Goal: Information Seeking & Learning: Find specific fact

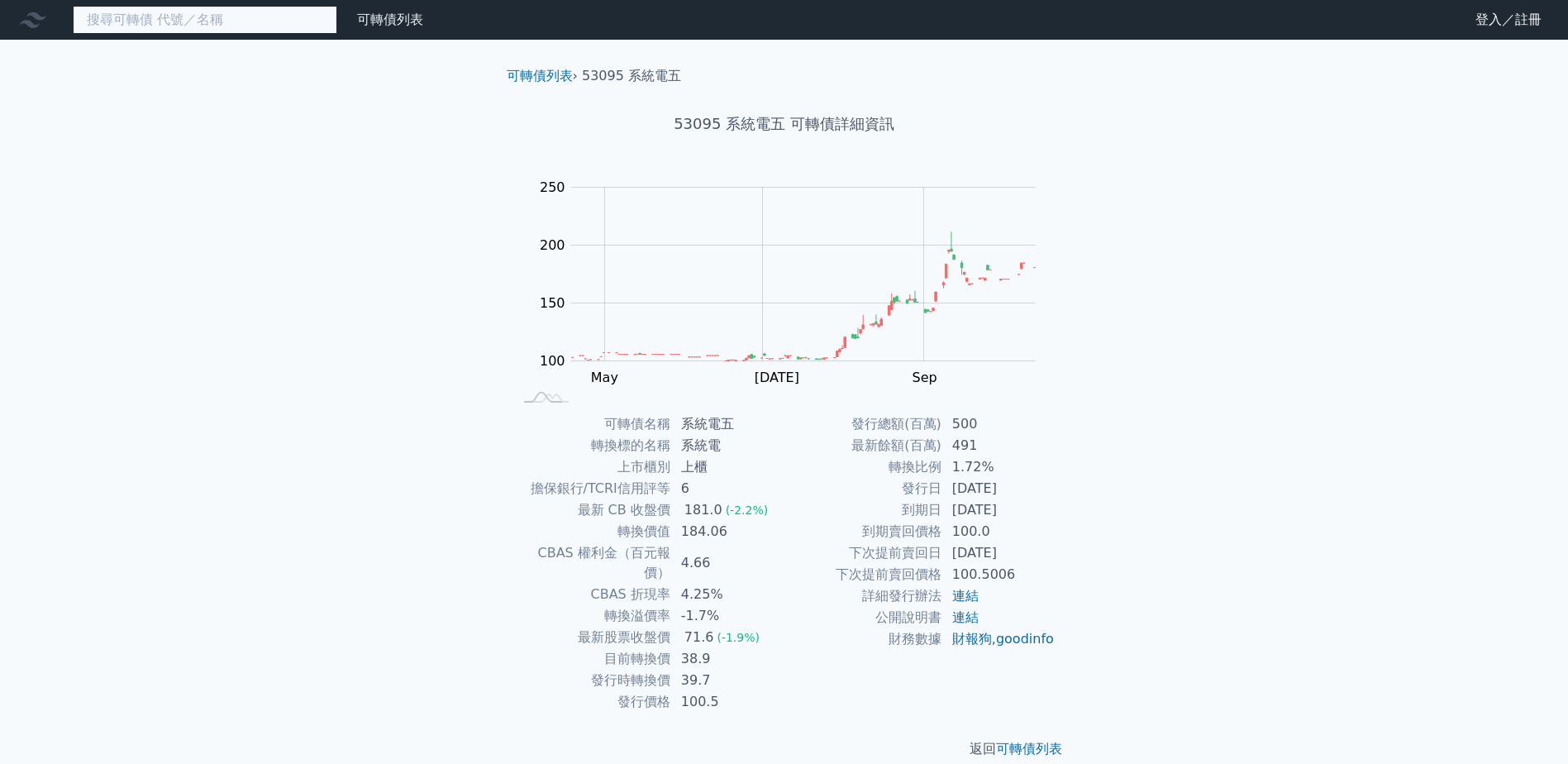
click at [189, 30] on input at bounding box center [204, 20] width 264 height 28
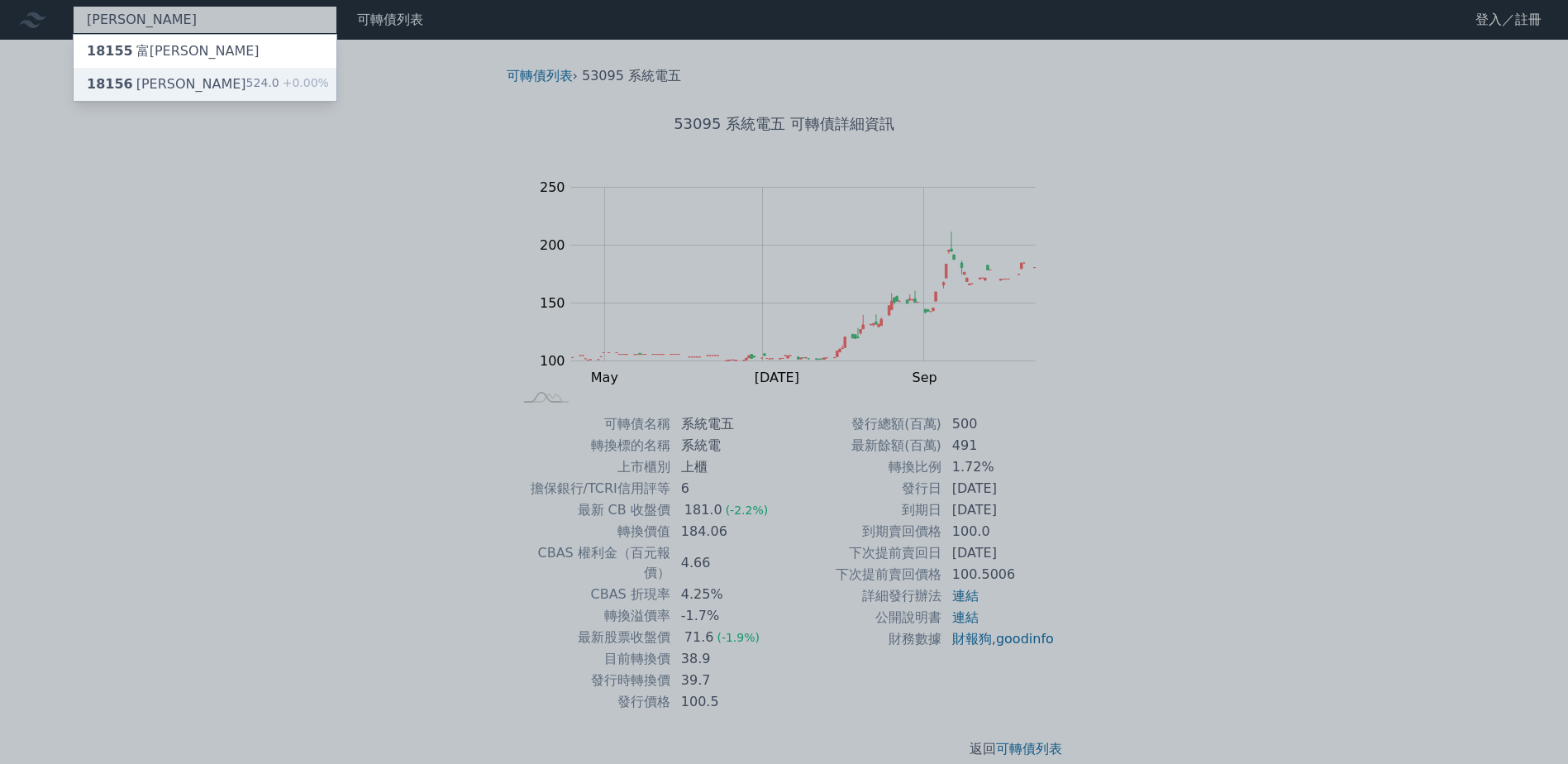
type input "[PERSON_NAME]"
click at [197, 75] on div "18156 富喬六 524.0 +0.00%" at bounding box center [205, 84] width 263 height 33
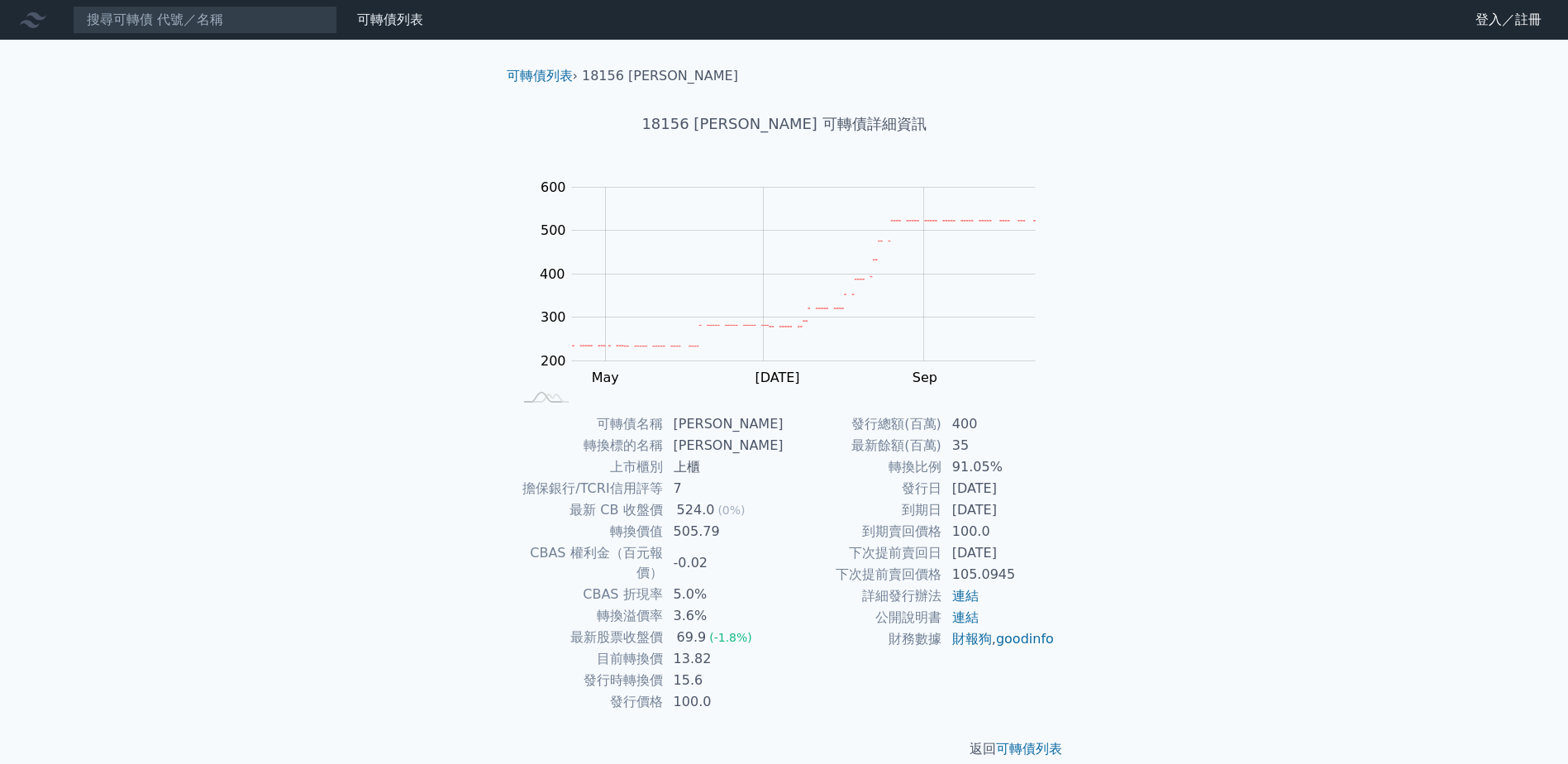
click at [715, 605] on td "3.6%" at bounding box center [724, 616] width 121 height 22
drag, startPoint x: 1352, startPoint y: 197, endPoint x: 1302, endPoint y: 170, distance: 56.8
click at [1302, 170] on div "可轉債列表 財務數據 可轉債列表 財務數據 登入／註冊 登入／註冊 可轉債列表 › 18156 [PERSON_NAME] 18156 富喬六 可轉債詳細資訊…" at bounding box center [784, 393] width 1568 height 786
click at [192, 27] on input at bounding box center [204, 20] width 264 height 28
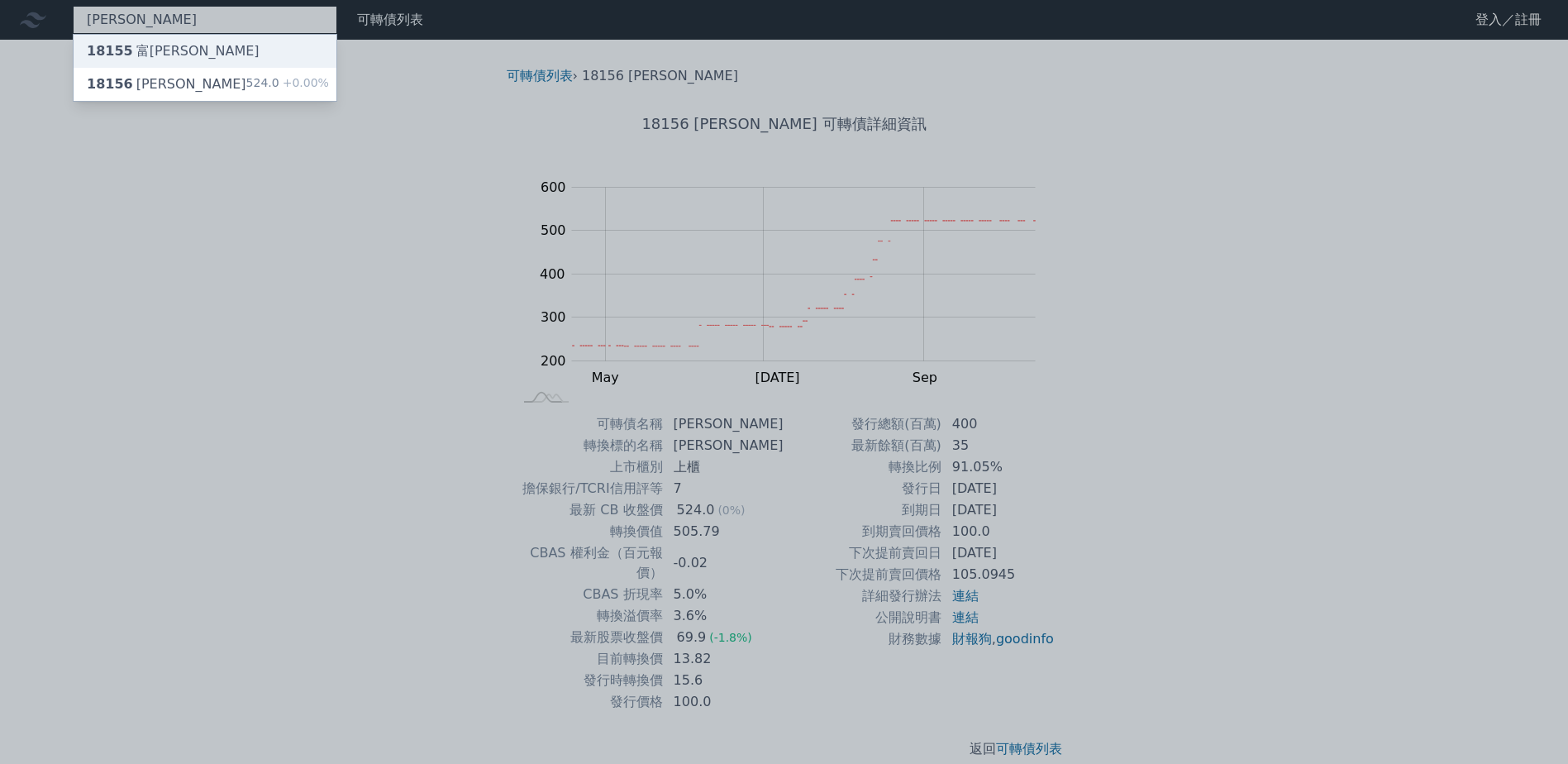
type input "[PERSON_NAME]"
click at [199, 45] on div "18155 富[PERSON_NAME]" at bounding box center [205, 51] width 263 height 33
